Goal: Task Accomplishment & Management: Manage account settings

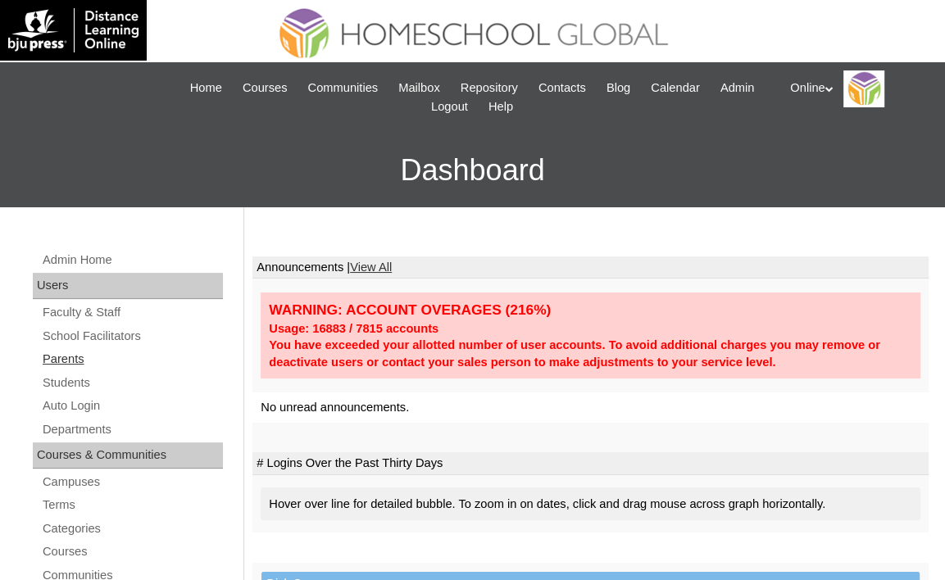
click at [70, 361] on link "Parents" at bounding box center [132, 359] width 182 height 20
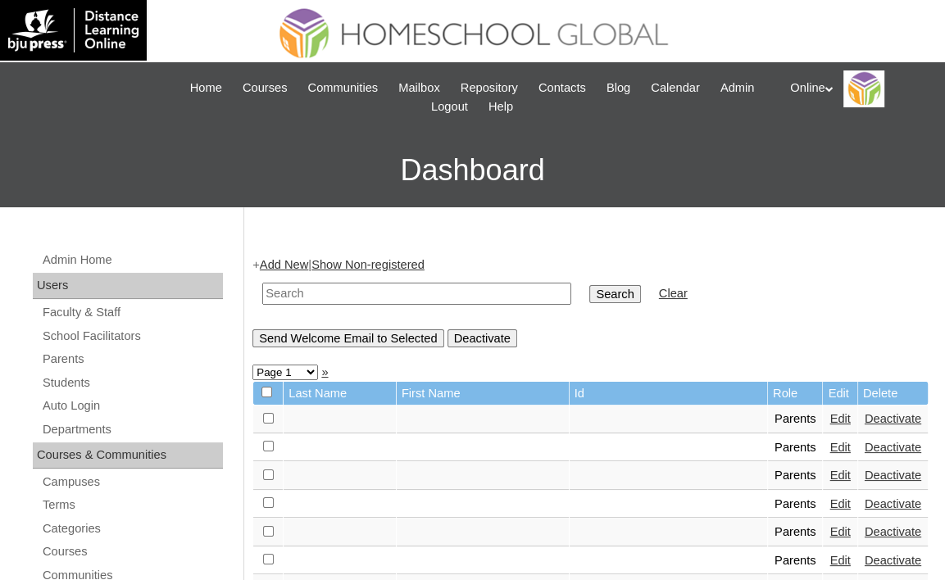
click at [413, 293] on input "text" at bounding box center [416, 294] width 309 height 22
type input "Jathniel"
click at [589, 285] on input "Search" at bounding box center [614, 294] width 51 height 18
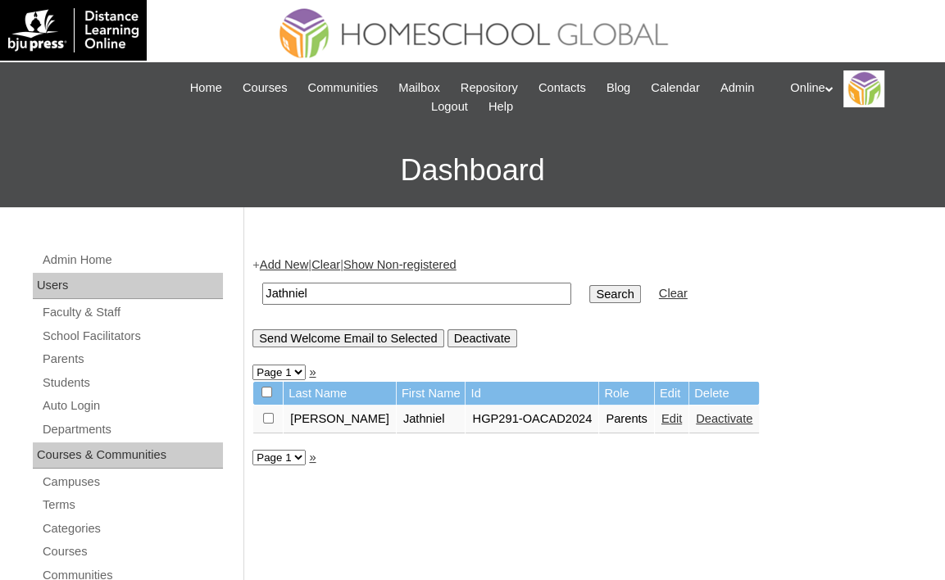
click at [661, 423] on link "Edit" at bounding box center [671, 418] width 20 height 13
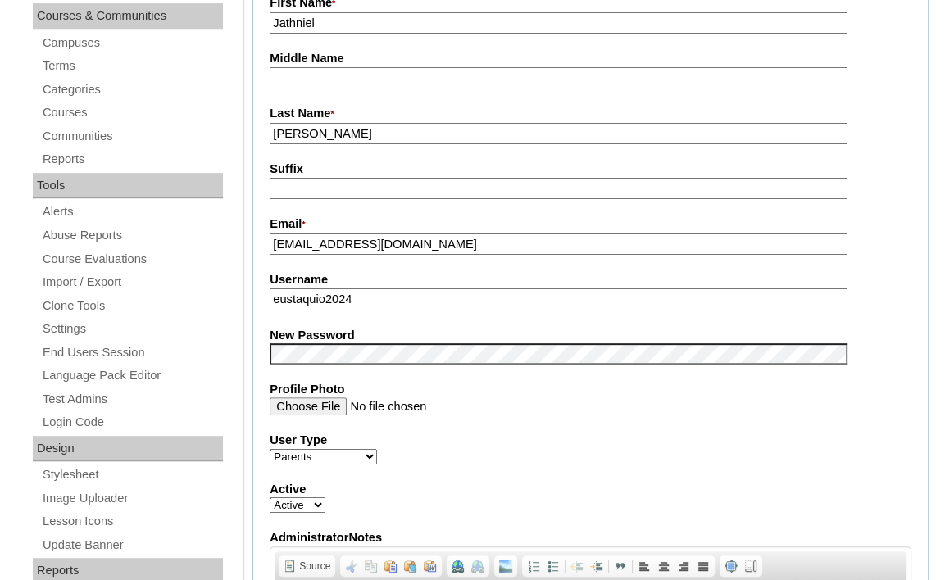
scroll to position [492, 0]
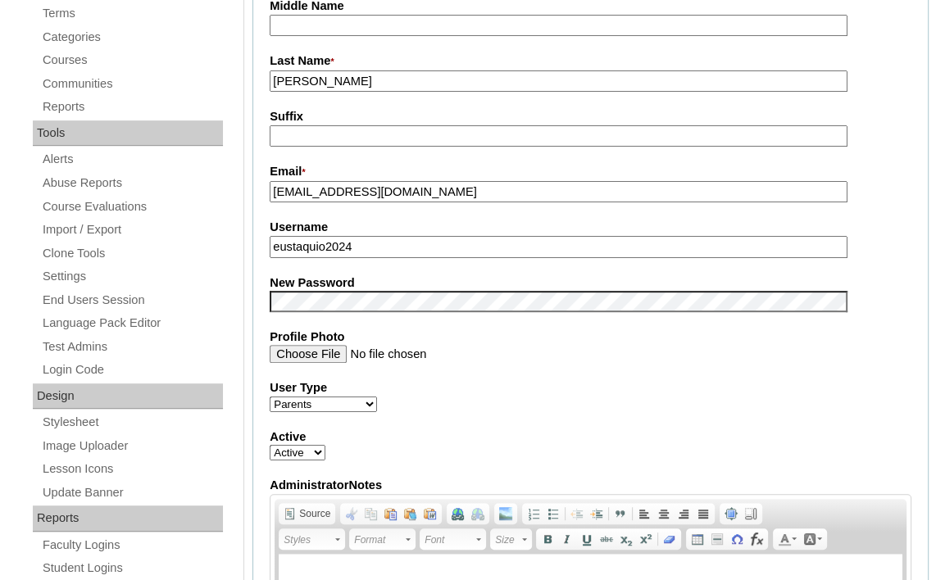
click at [724, 385] on label "User Type" at bounding box center [591, 387] width 642 height 17
click at [377, 397] on select "Faculty Staff Student Parents School Facilitators" at bounding box center [323, 405] width 107 height 16
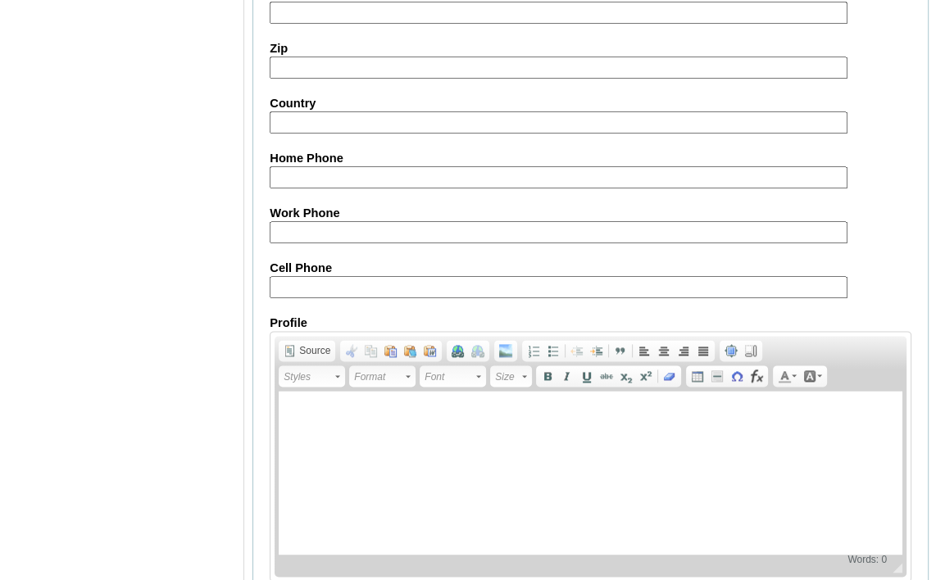
scroll to position [1573, 0]
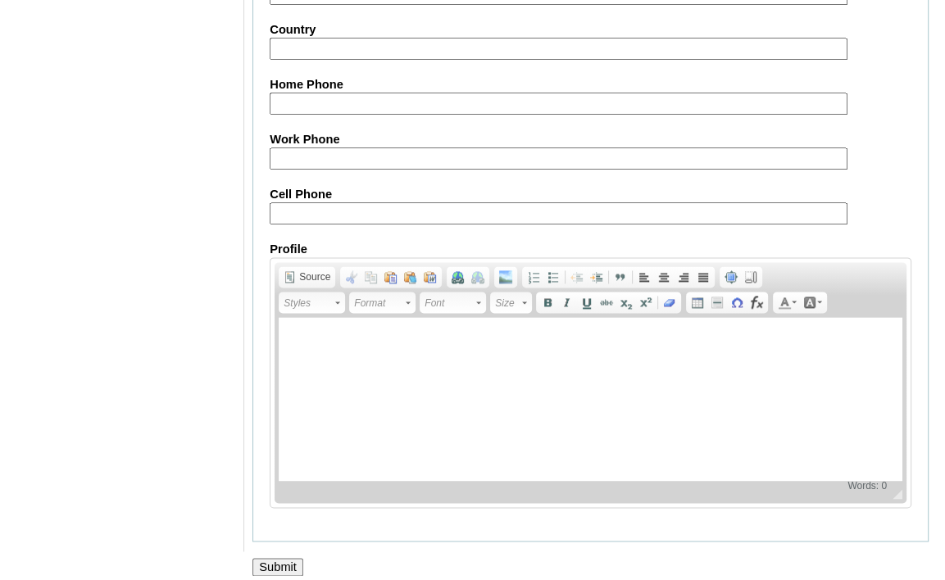
click at [279, 558] on input "Submit" at bounding box center [277, 567] width 51 height 18
